Goal: Navigation & Orientation: Find specific page/section

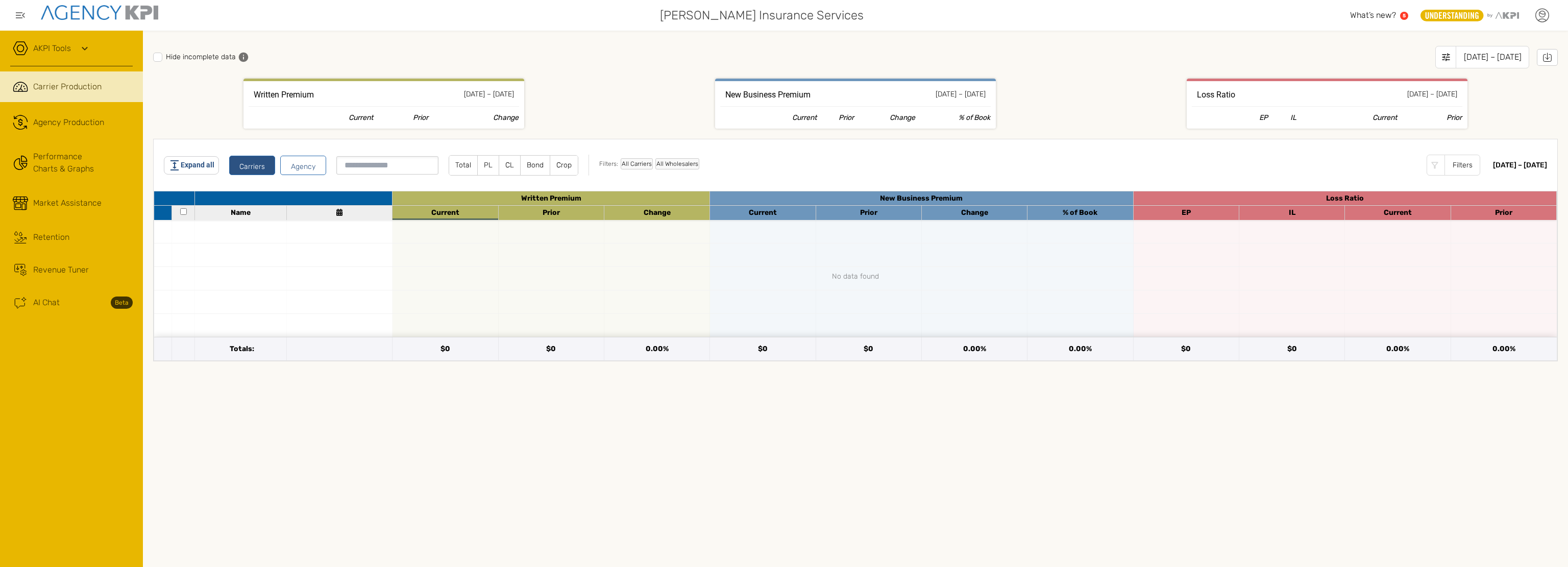
click at [1543, 14] on icon at bounding box center [1542, 15] width 16 height 16
click at [1475, 101] on link "Admin Portal" at bounding box center [1482, 98] width 41 height 9
drag, startPoint x: 445, startPoint y: 450, endPoint x: 574, endPoint y: 416, distance: 133.4
click at [445, 451] on div "Hide incomplete data [DATE] – [DATE] Written Premium [DATE] – [DATE] Current Pr…" at bounding box center [855, 298] width 1425 height 536
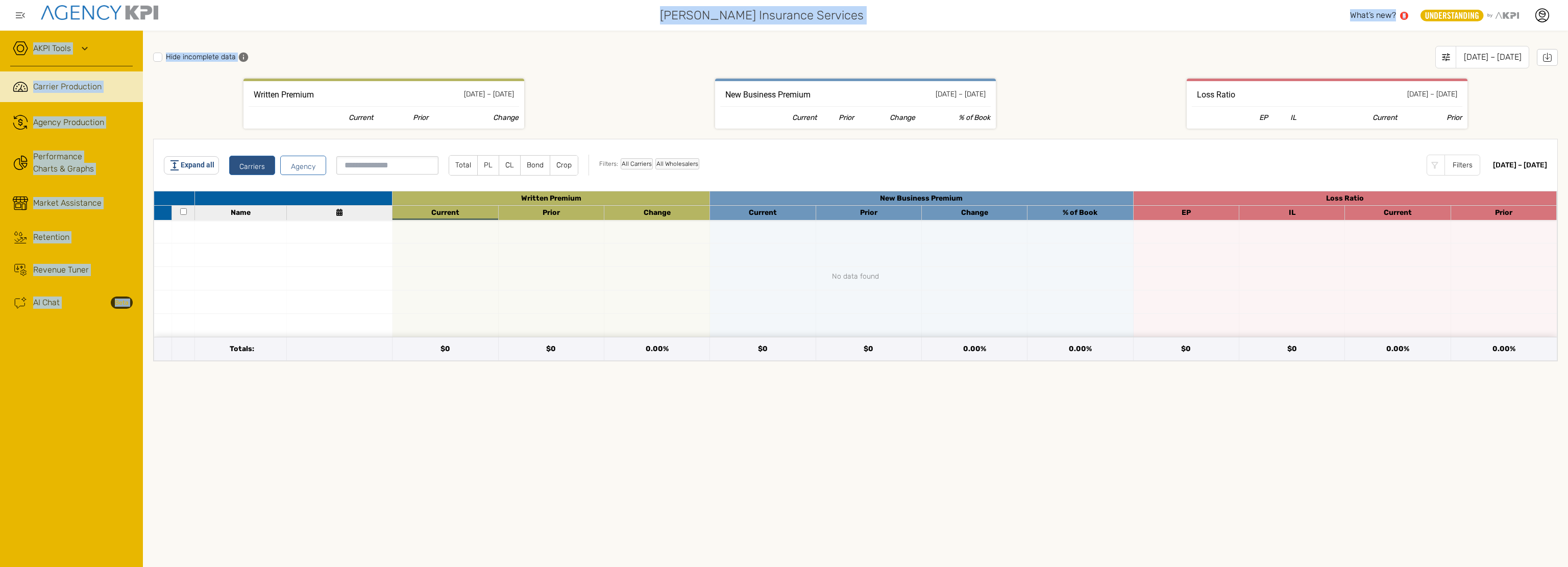
drag, startPoint x: 256, startPoint y: 27, endPoint x: 197, endPoint y: 7, distance: 62.3
click at [197, 7] on div "[PERSON_NAME] Insurance Services What’s new? 5 .st0{fill:#949698;} .st1{fill:rg…" at bounding box center [784, 284] width 1568 height 567
